Goal: Information Seeking & Learning: Check status

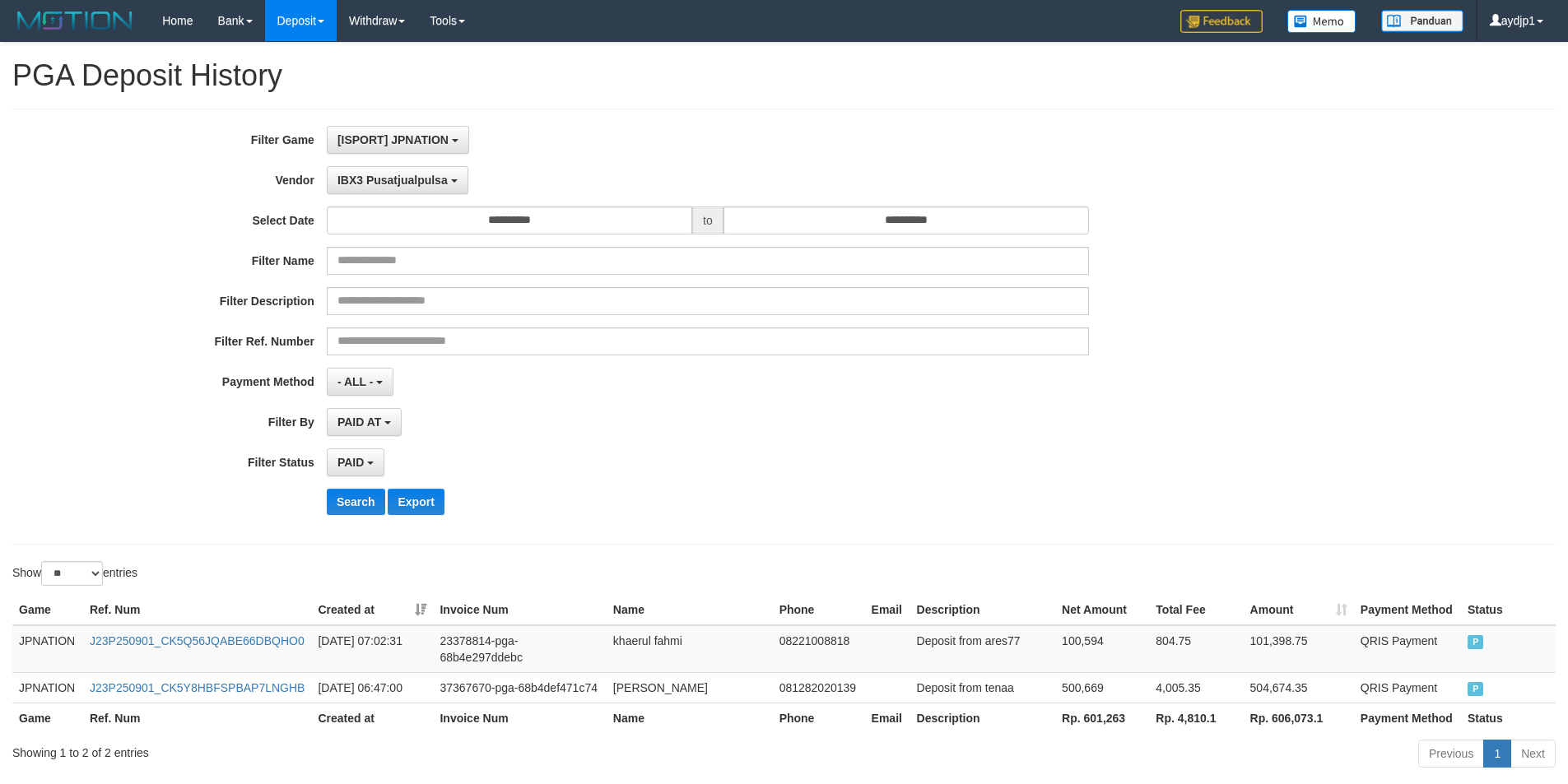
select select "**********"
select select "*"
select select "**"
click at [353, 498] on button "Search" at bounding box center [356, 501] width 58 height 26
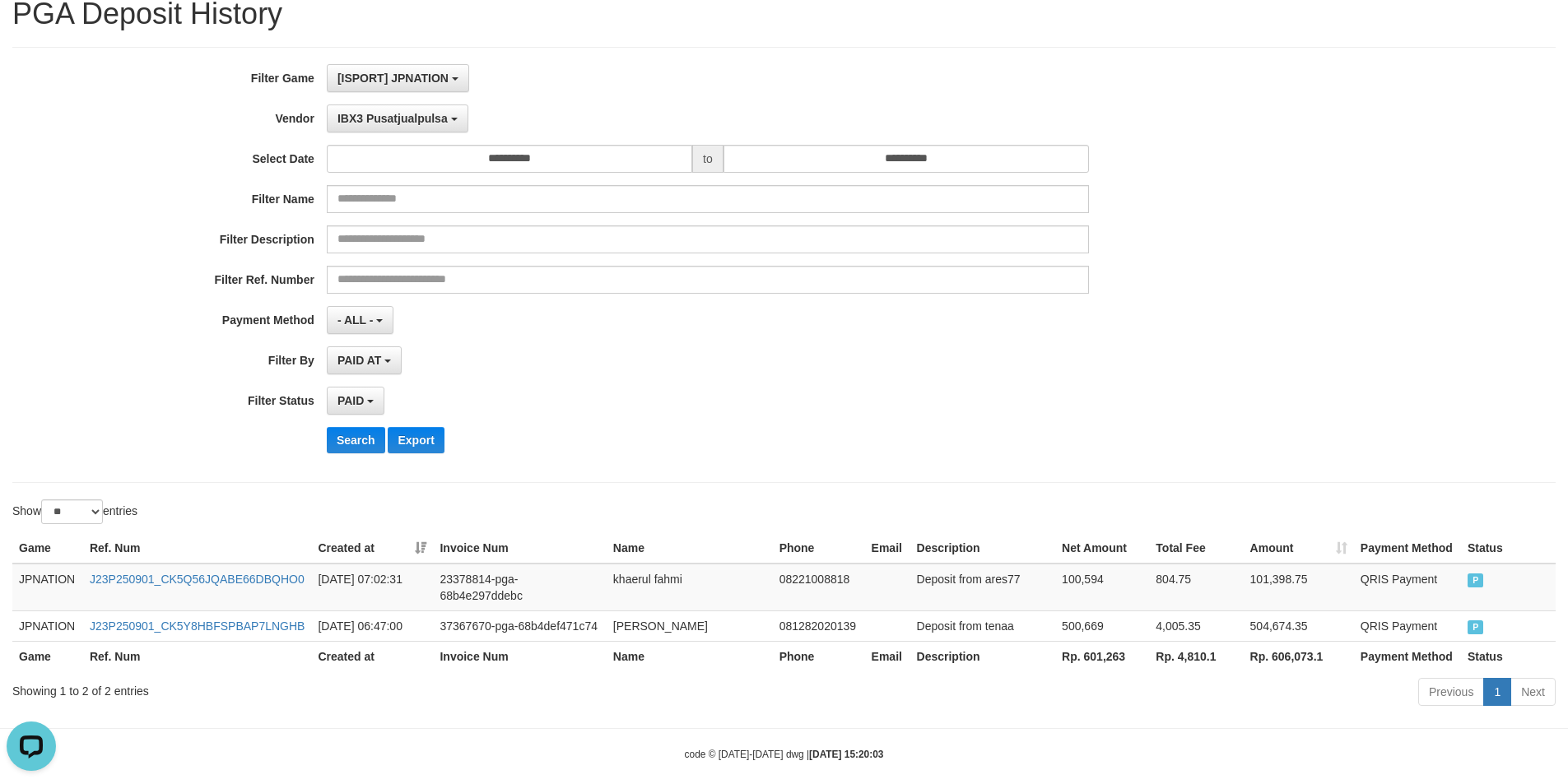
scroll to position [0, 0]
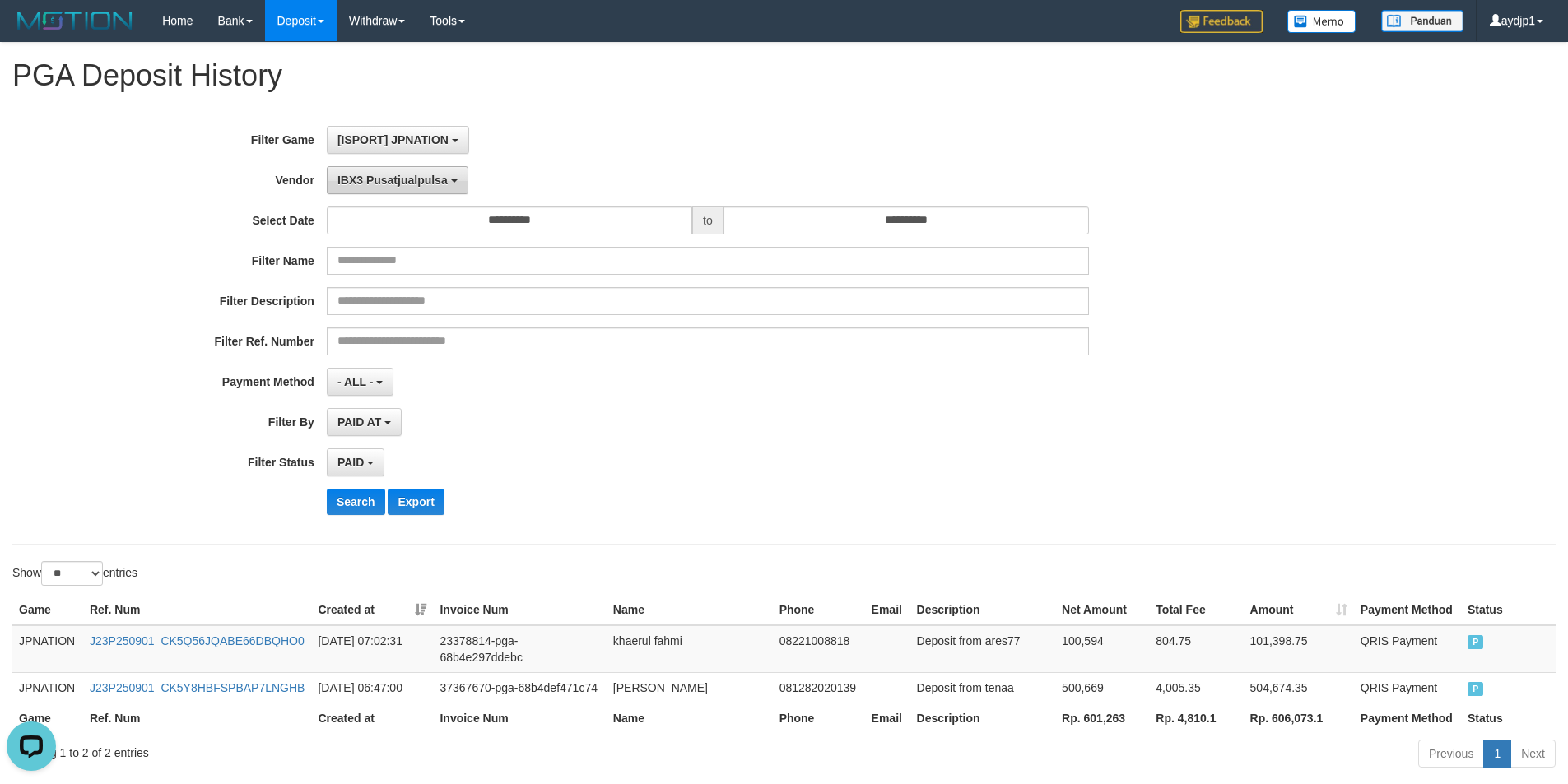
click at [417, 185] on span "IBX3 Pusatjualpulsa" at bounding box center [392, 180] width 110 height 14
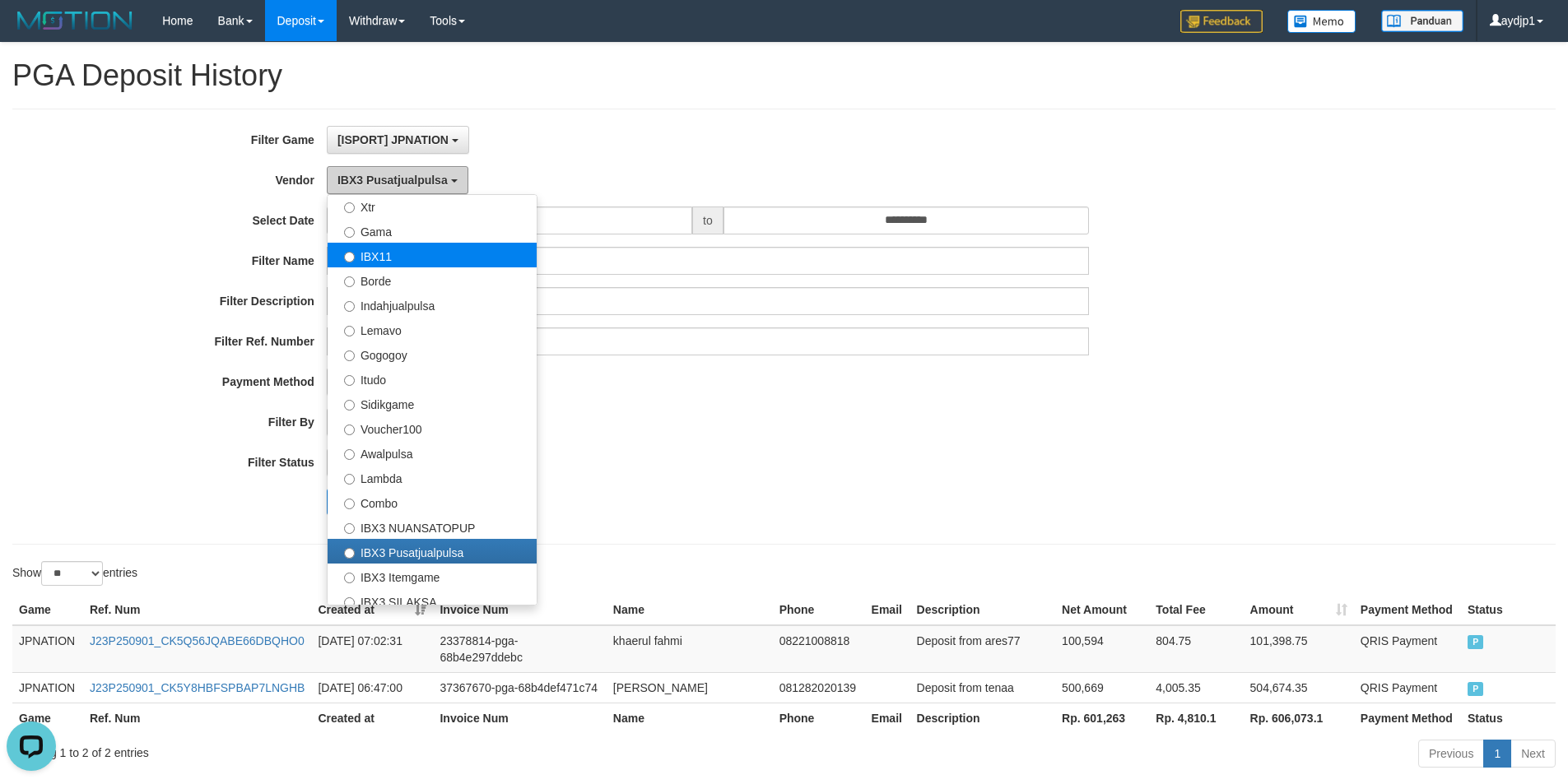
scroll to position [375, 0]
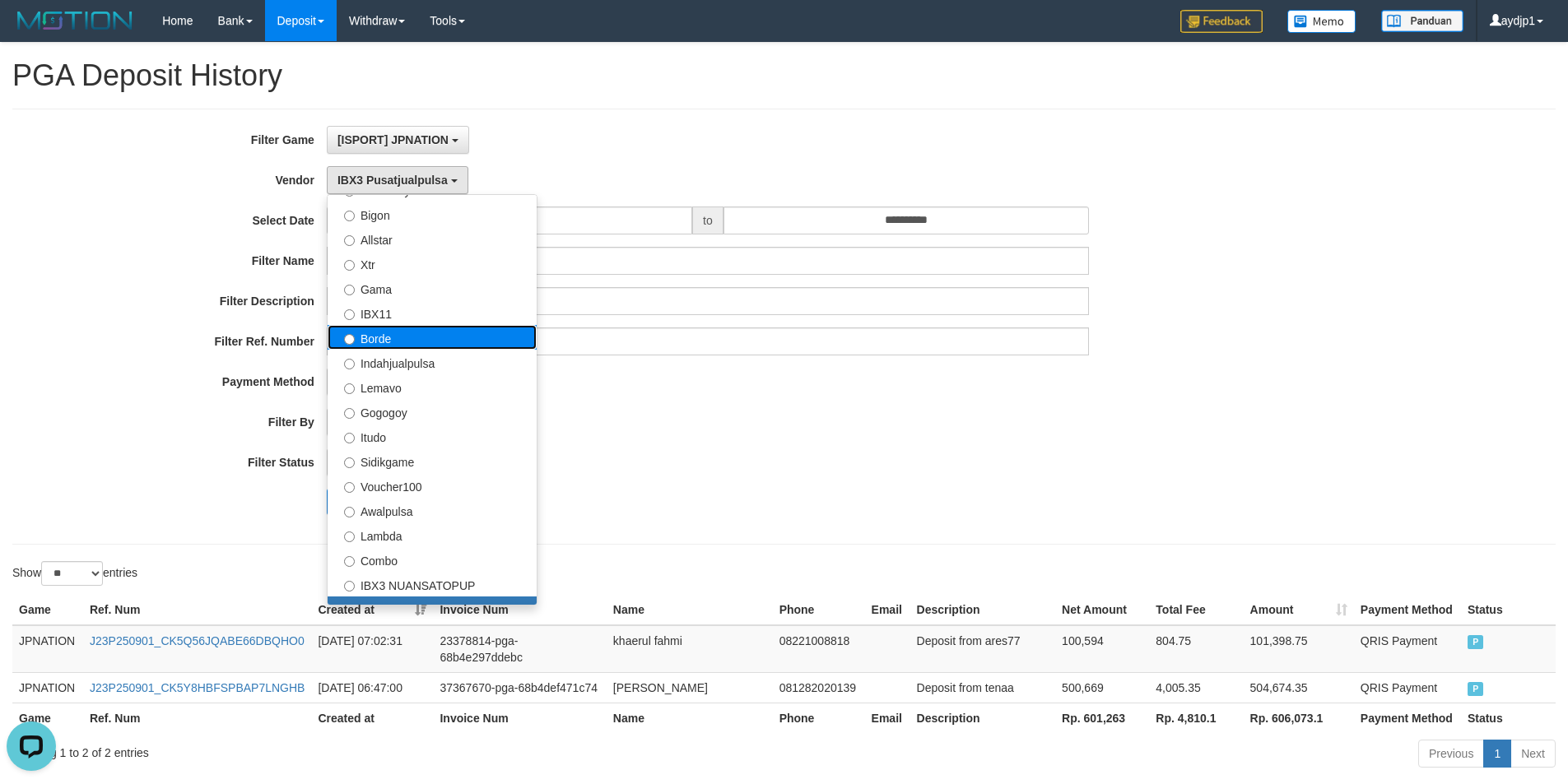
click at [391, 339] on label "Borde" at bounding box center [432, 337] width 209 height 24
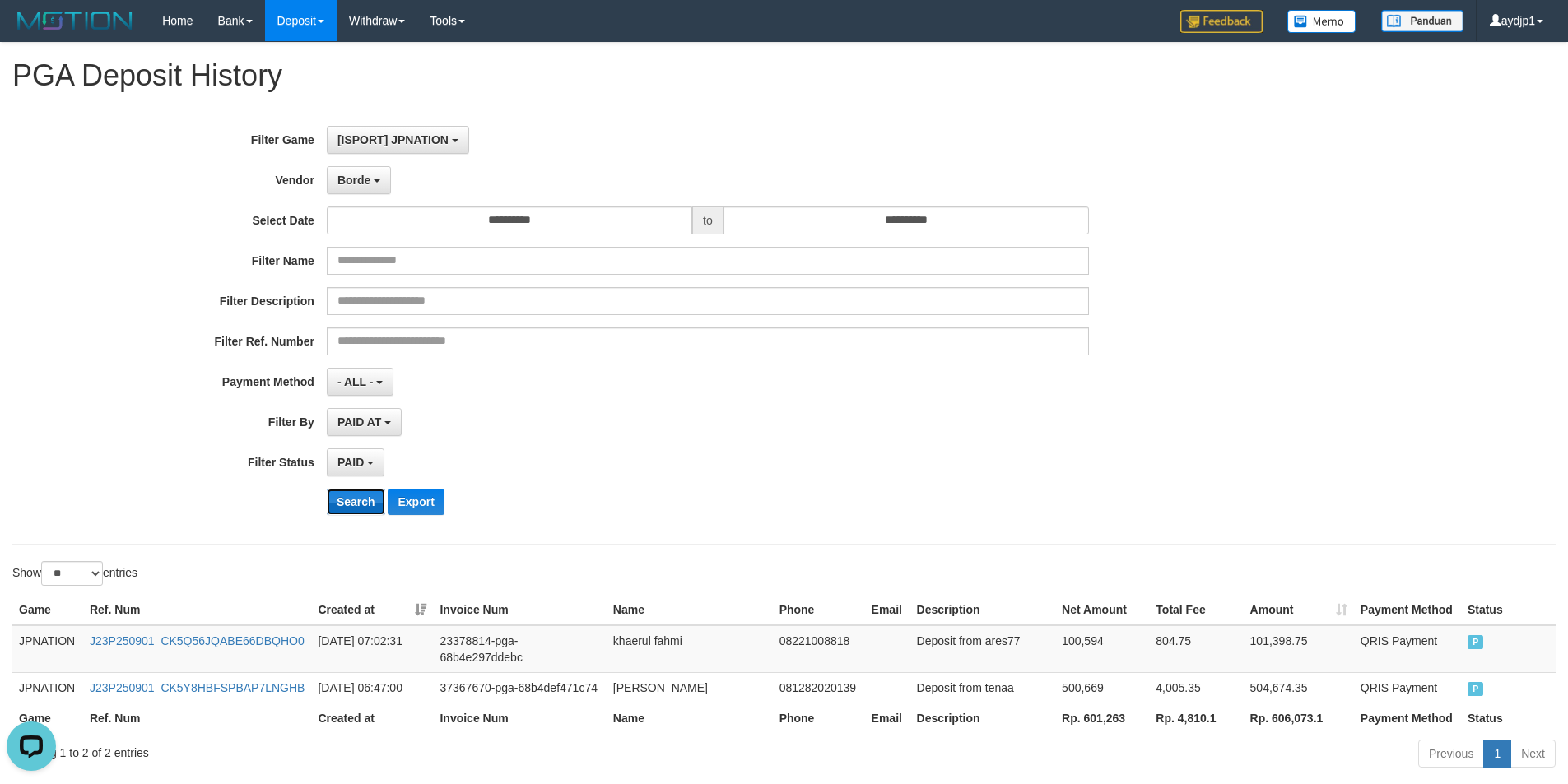
click at [353, 512] on button "Search" at bounding box center [356, 501] width 58 height 26
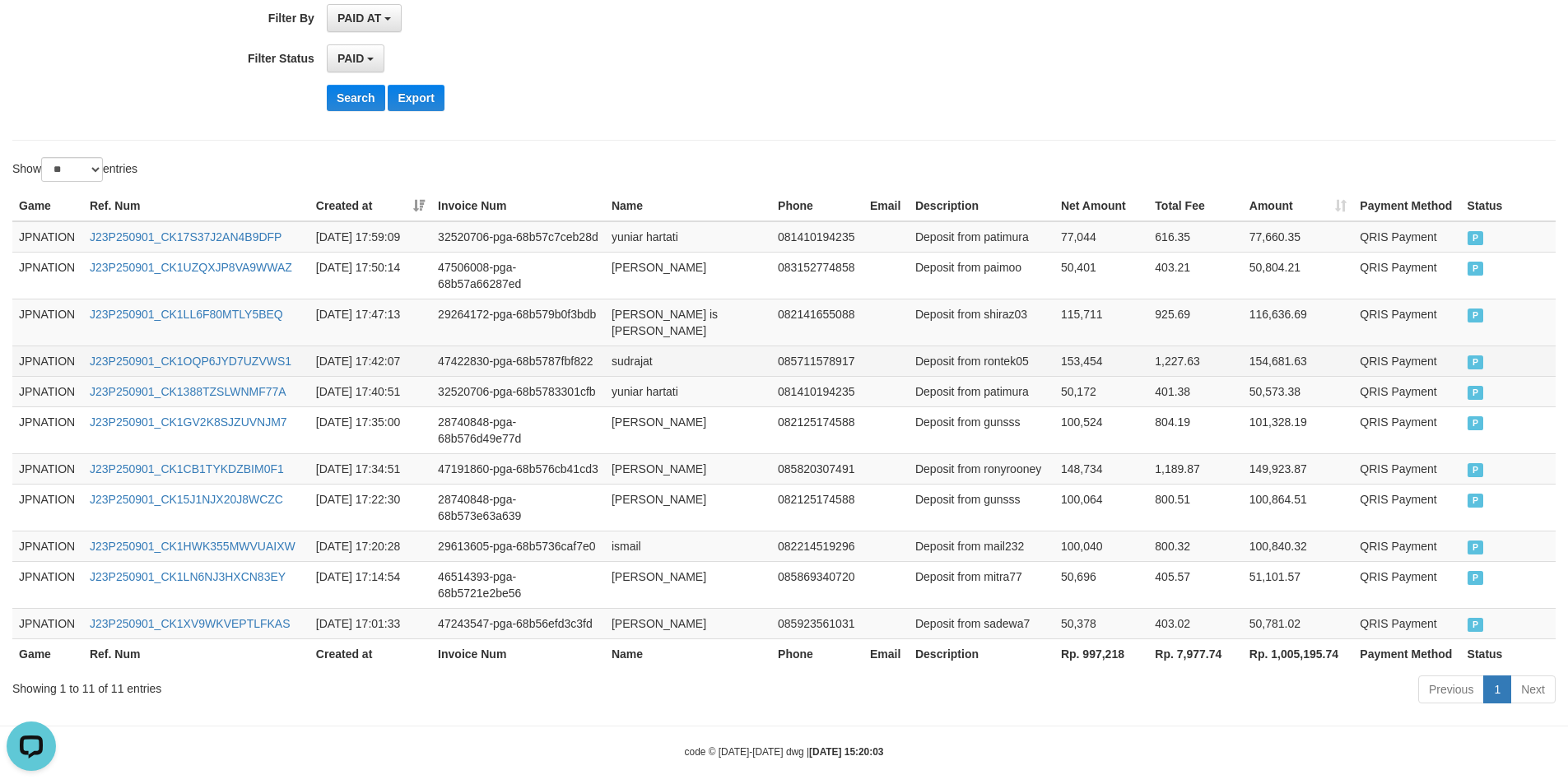
scroll to position [0, 0]
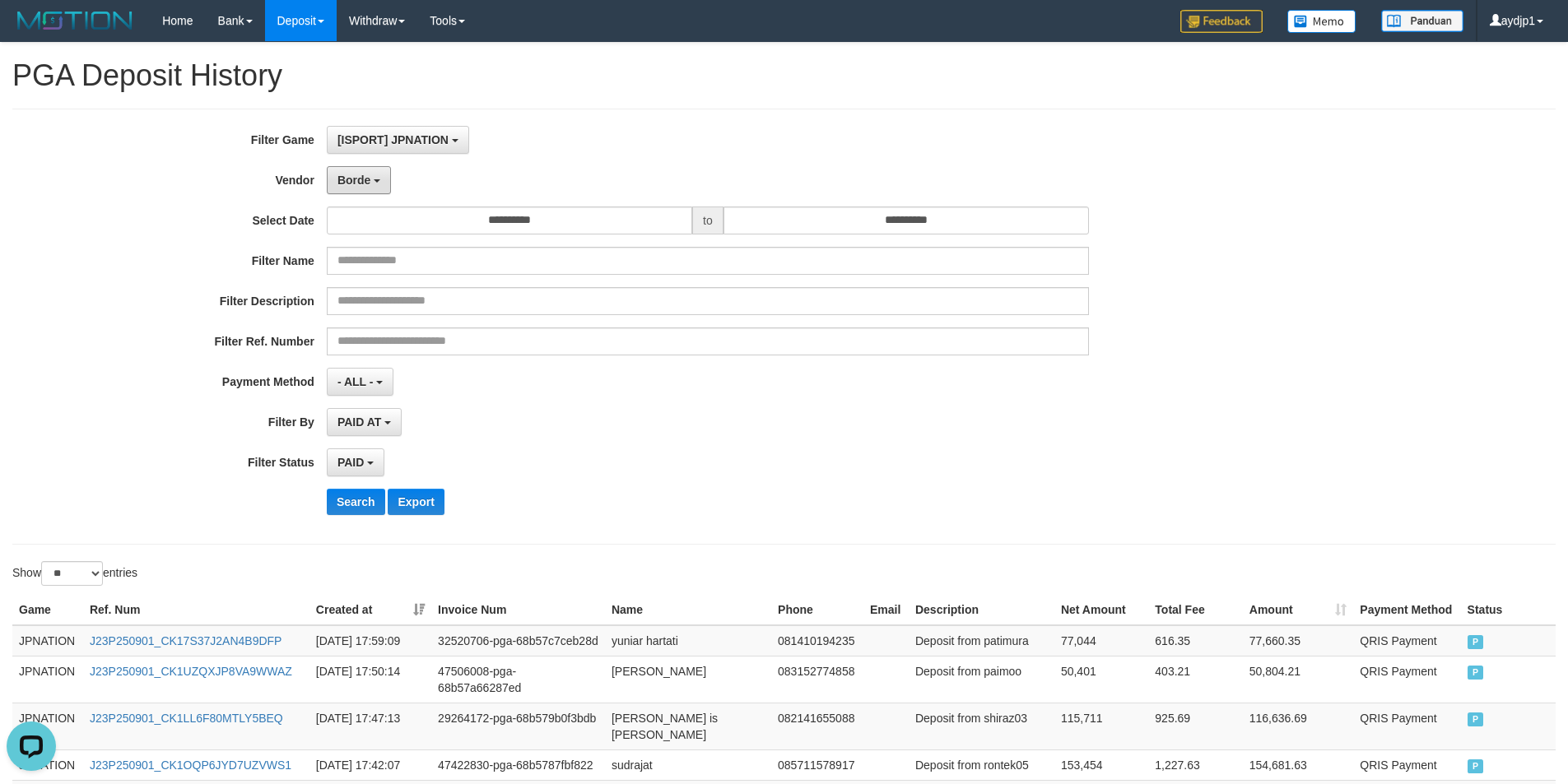
drag, startPoint x: 362, startPoint y: 194, endPoint x: 364, endPoint y: 216, distance: 22.1
click at [362, 194] on button "Borde" at bounding box center [359, 180] width 64 height 28
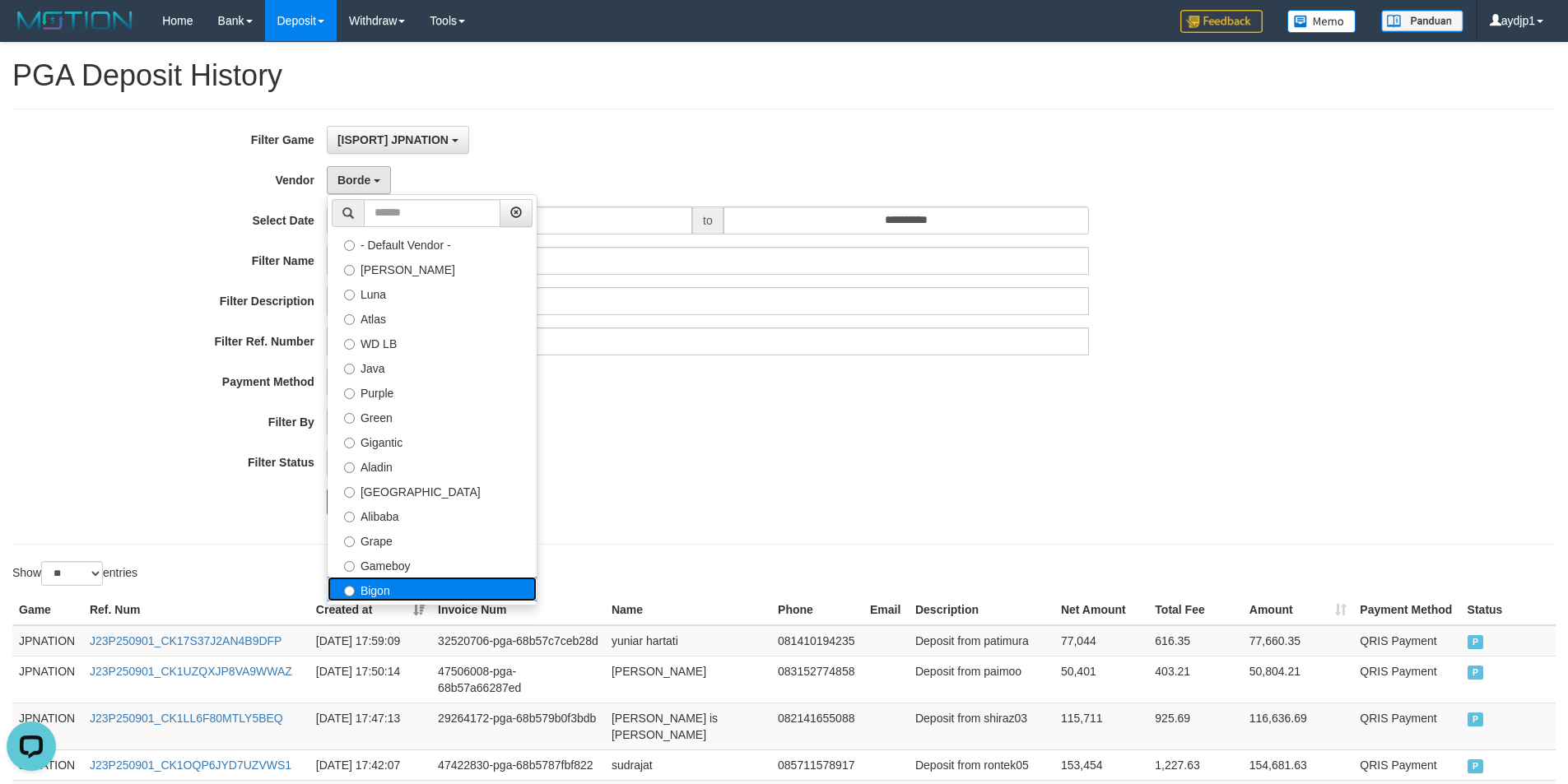
click at [380, 593] on label "Bigon" at bounding box center [432, 588] width 209 height 24
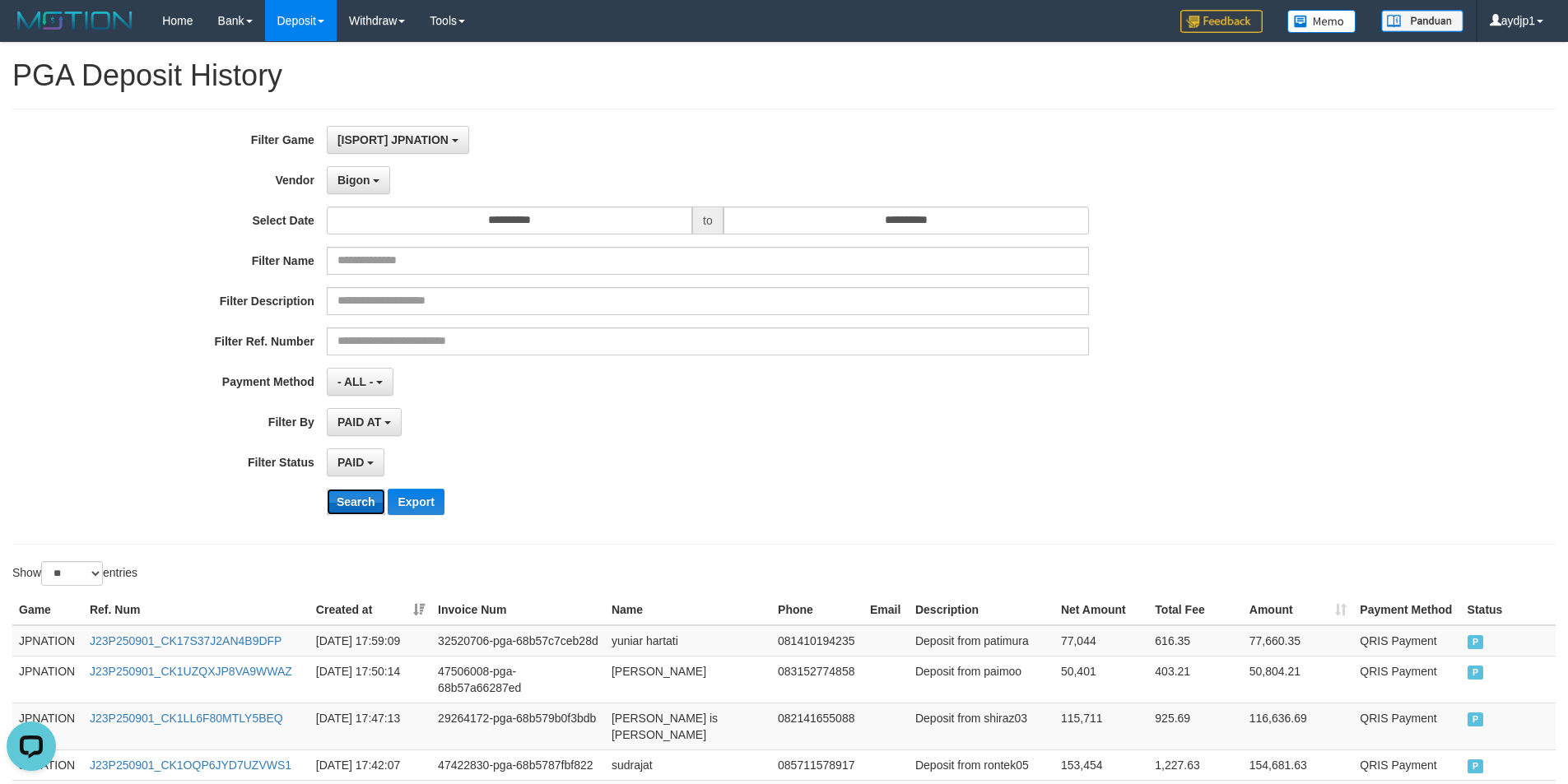
click at [356, 500] on button "Search" at bounding box center [356, 501] width 58 height 26
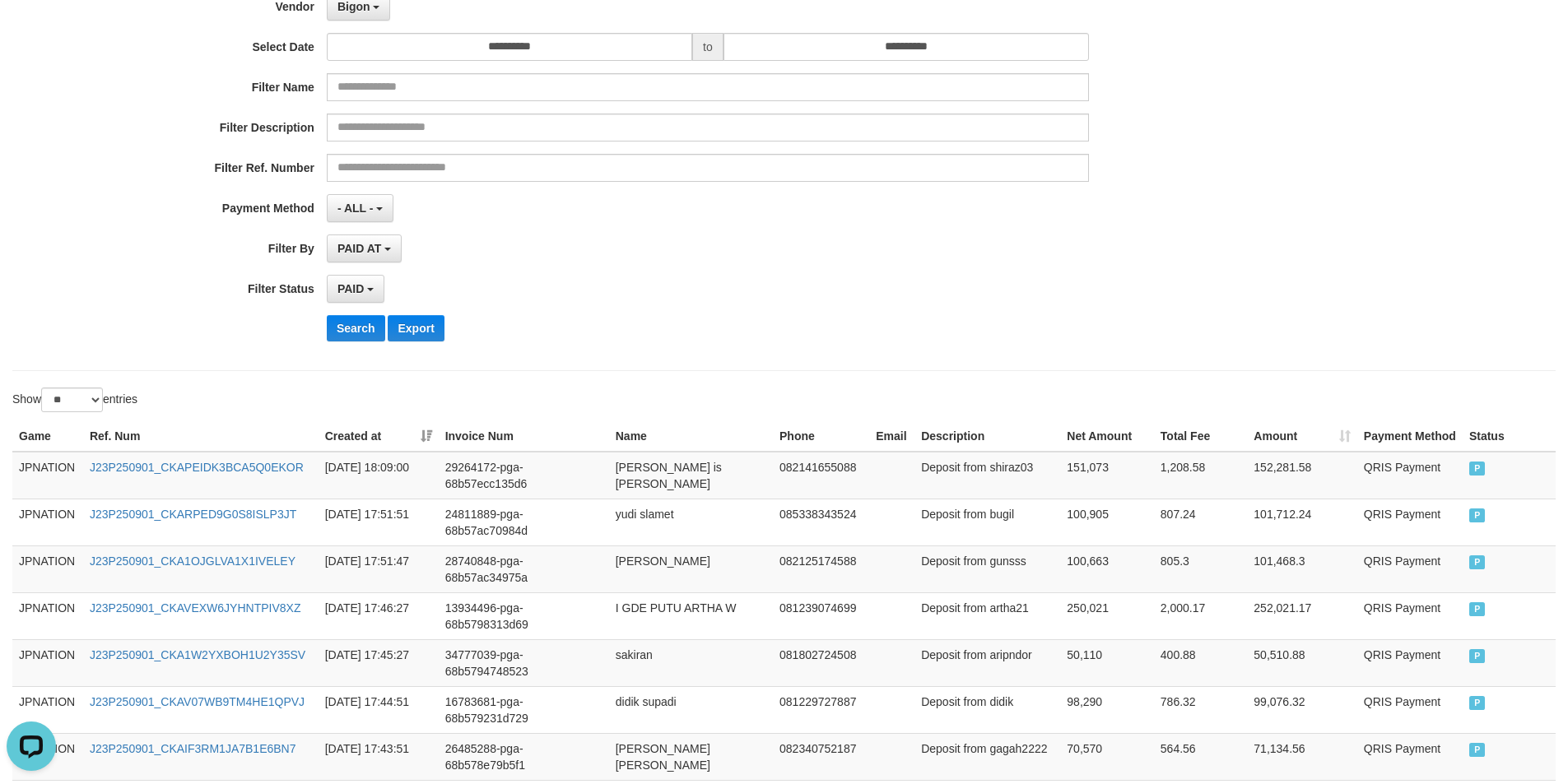
scroll to position [106, 0]
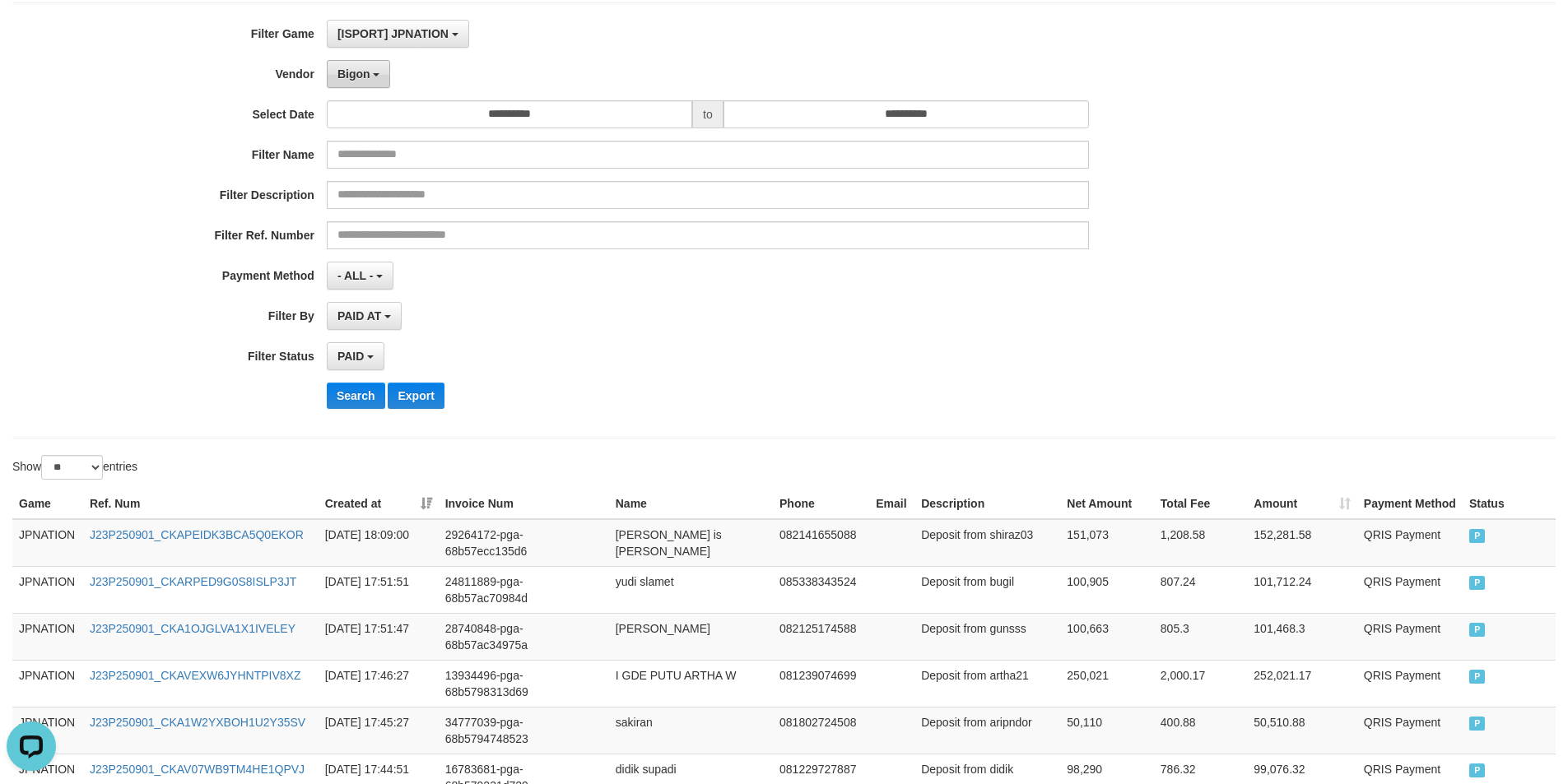
click at [373, 72] on button "Bigon" at bounding box center [359, 74] width 64 height 28
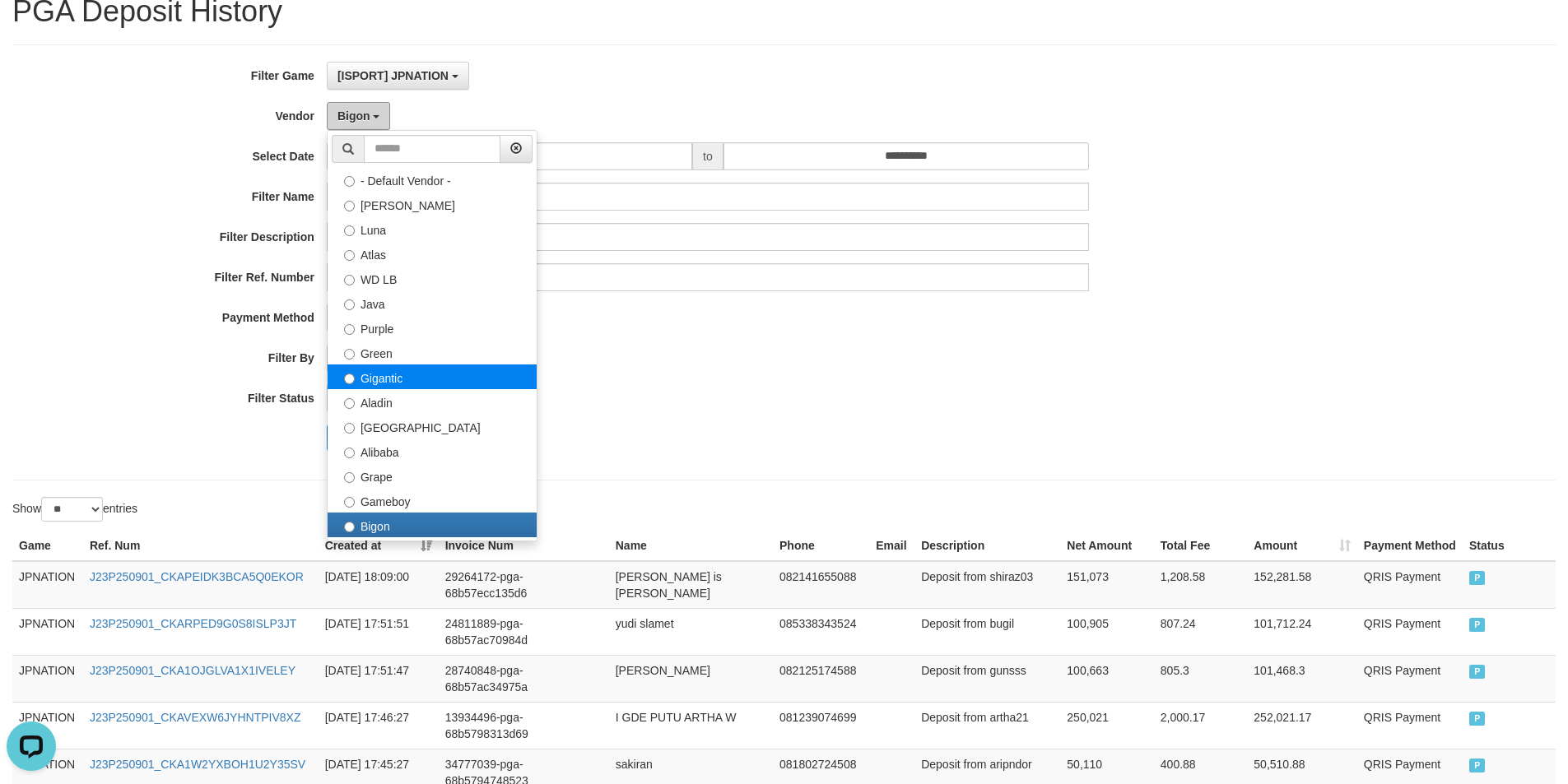
scroll to position [0, 0]
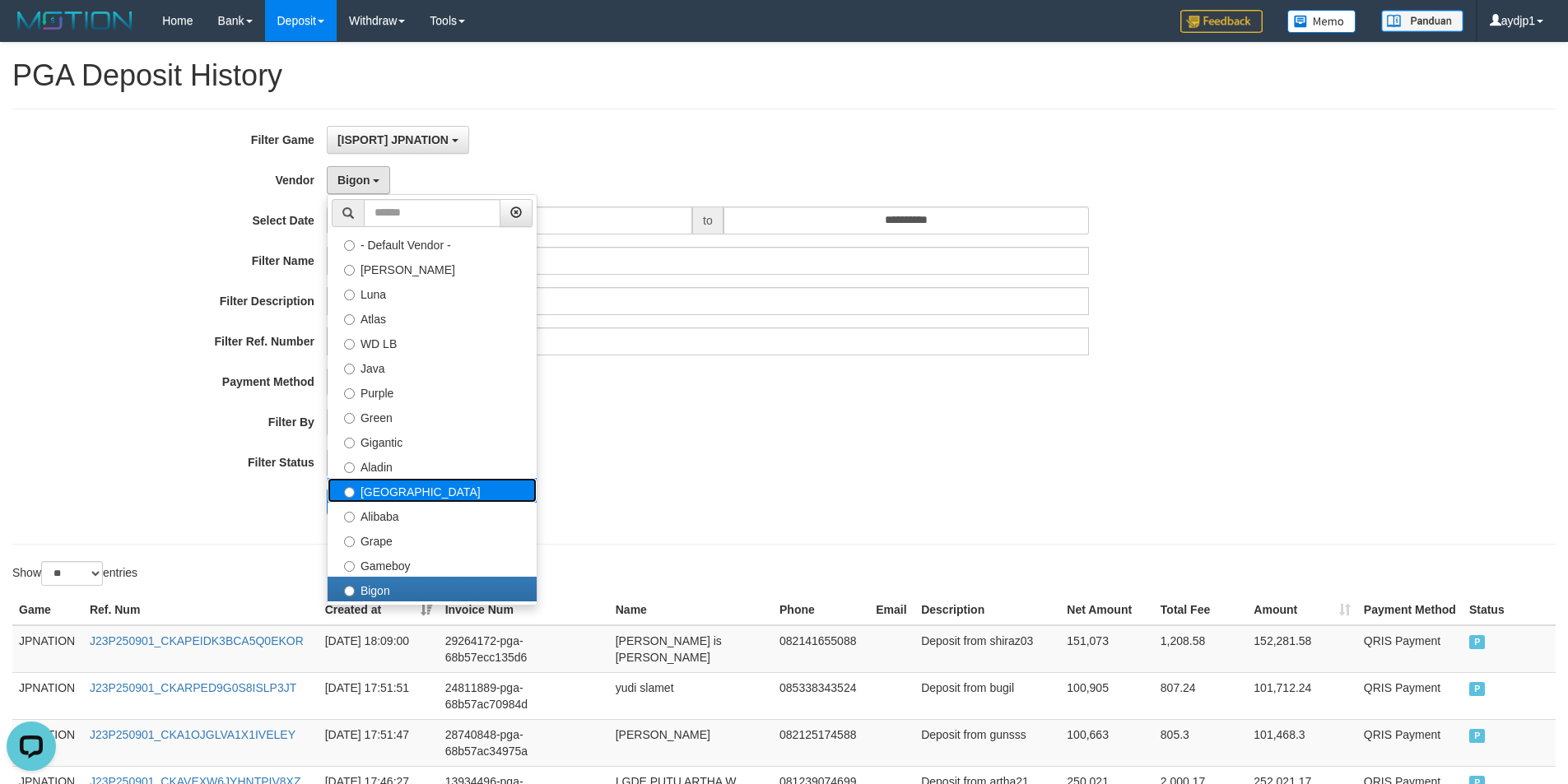
click at [389, 498] on label "[GEOGRAPHIC_DATA]" at bounding box center [432, 489] width 209 height 24
select select "**********"
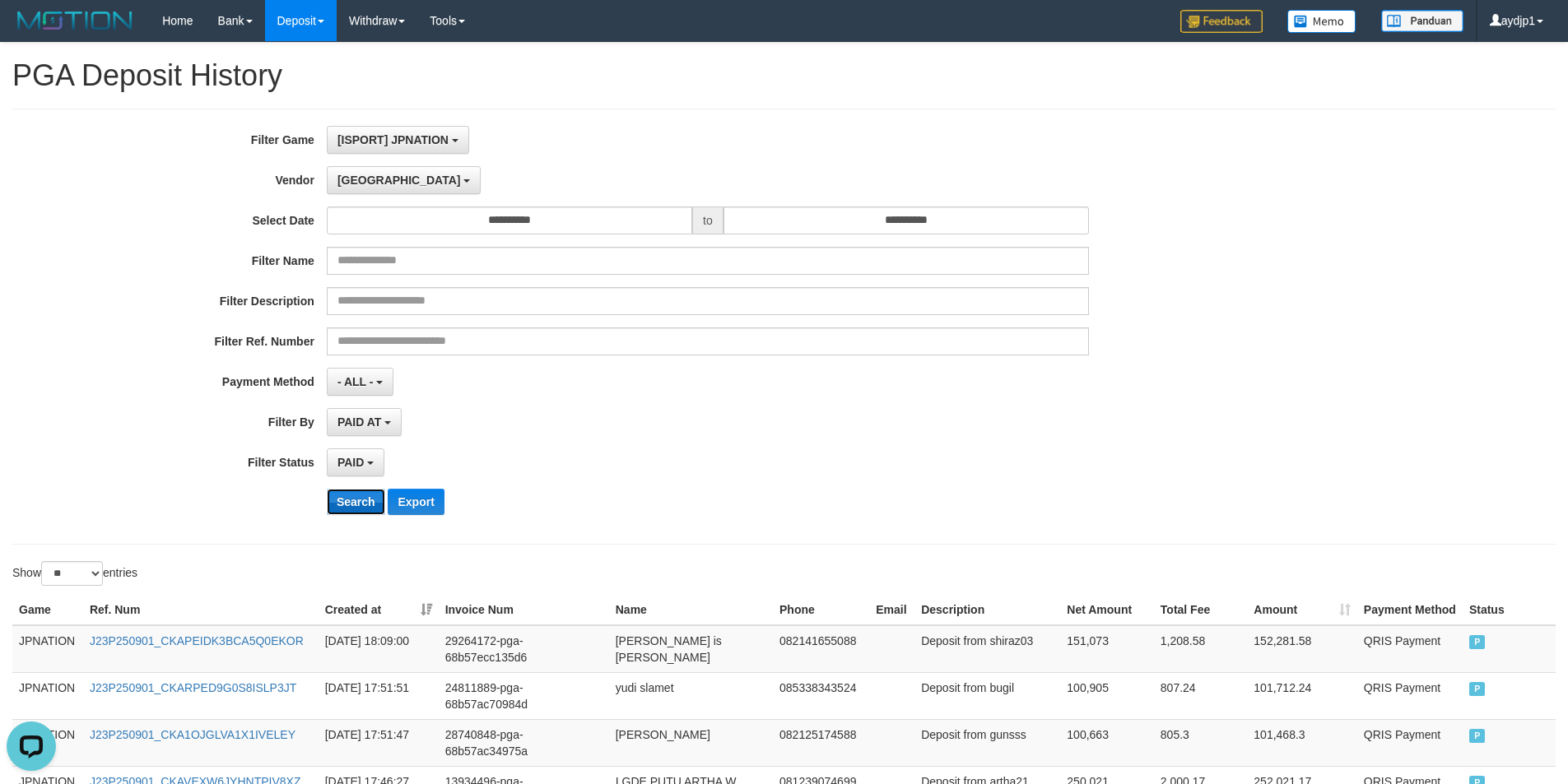
click at [349, 503] on button "Search" at bounding box center [356, 501] width 58 height 26
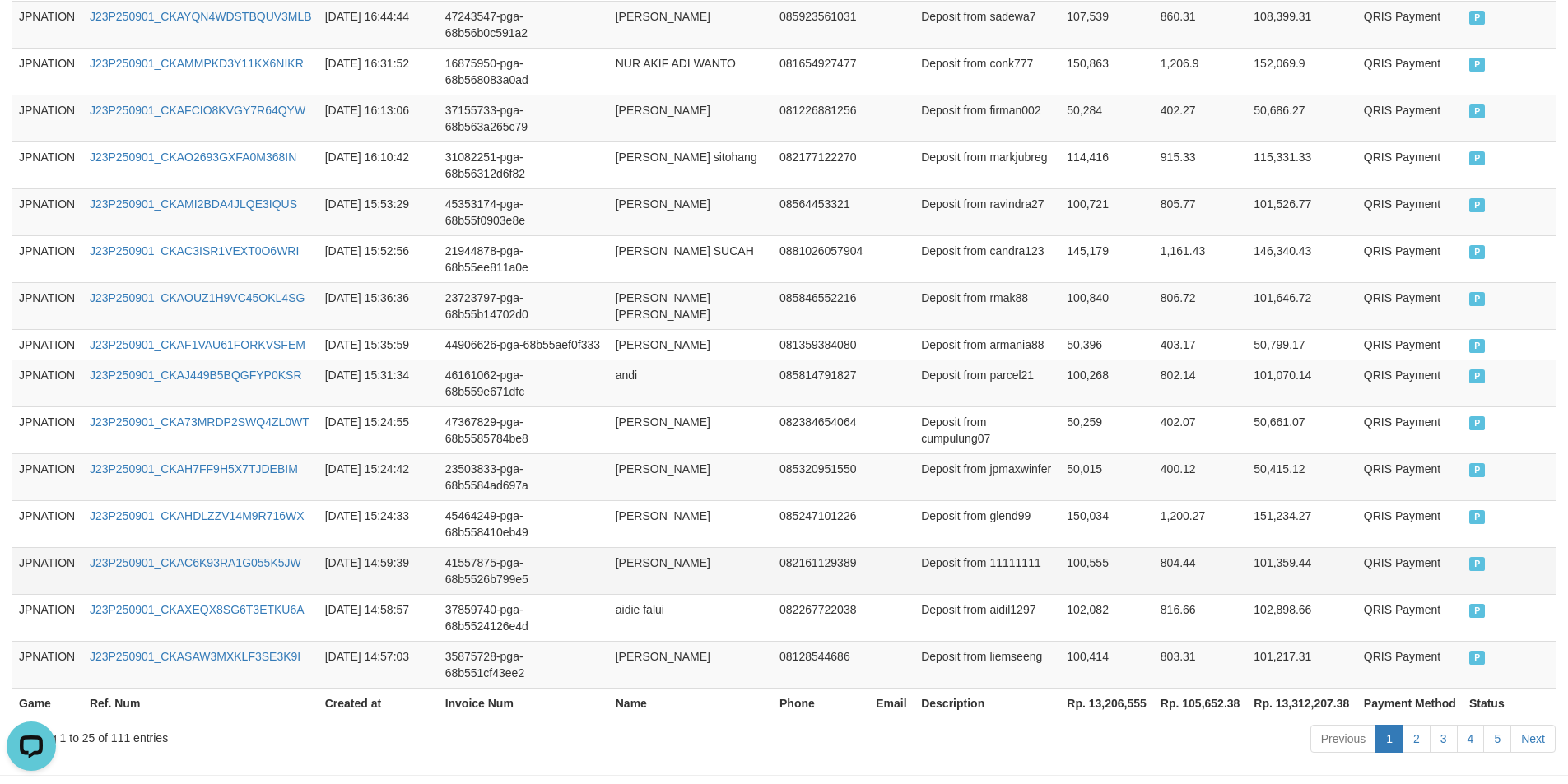
scroll to position [945, 0]
